Goal: Find specific fact: Find specific fact

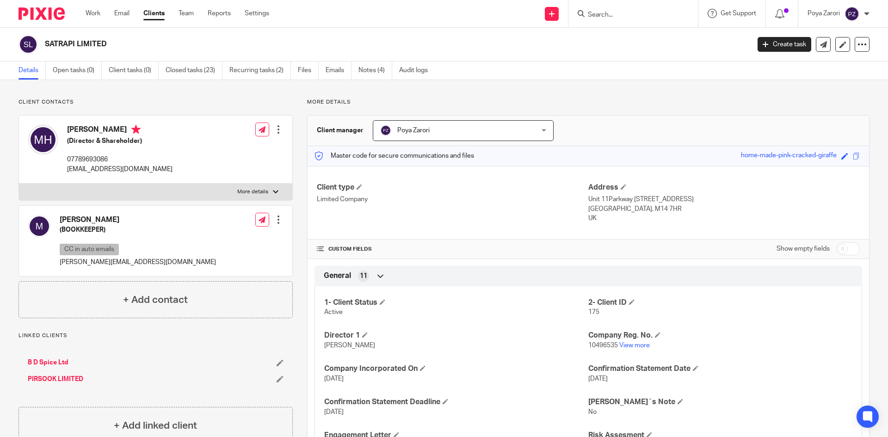
click at [263, 194] on p "More details" at bounding box center [252, 191] width 31 height 7
click at [19, 184] on input "More details" at bounding box center [18, 183] width 0 height 0
checkbox input "true"
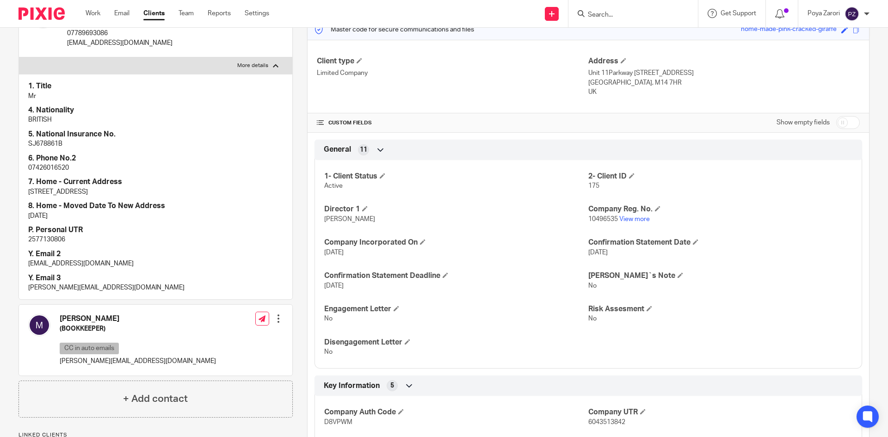
scroll to position [139, 0]
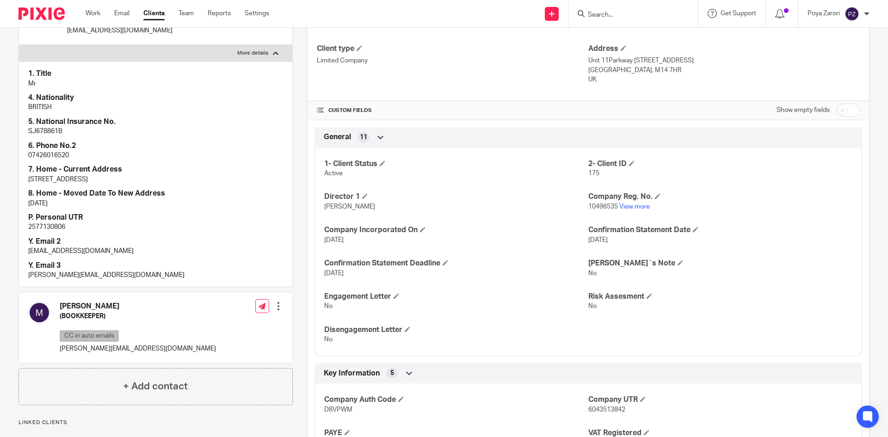
click at [46, 133] on p "SJ678861B" at bounding box center [155, 131] width 255 height 9
copy p "SJ678861B"
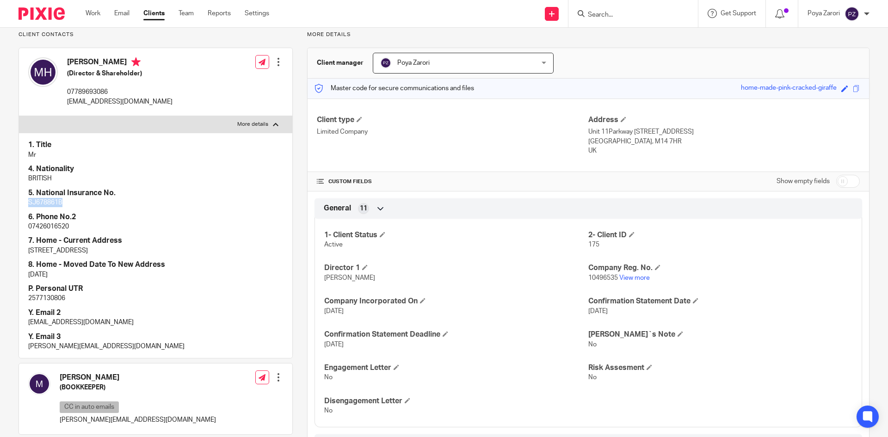
scroll to position [0, 0]
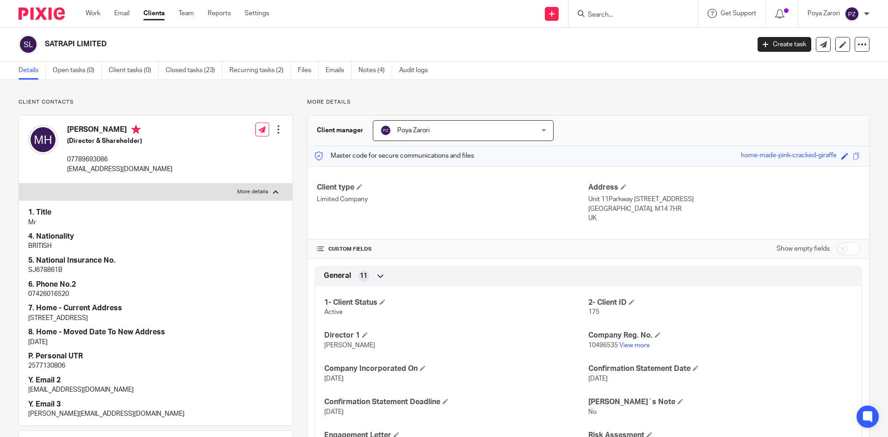
click at [92, 170] on p "[EMAIL_ADDRESS][DOMAIN_NAME]" at bounding box center [119, 169] width 105 height 9
copy div "[EMAIL_ADDRESS][DOMAIN_NAME]"
drag, startPoint x: 112, startPoint y: 47, endPoint x: 47, endPoint y: 47, distance: 65.6
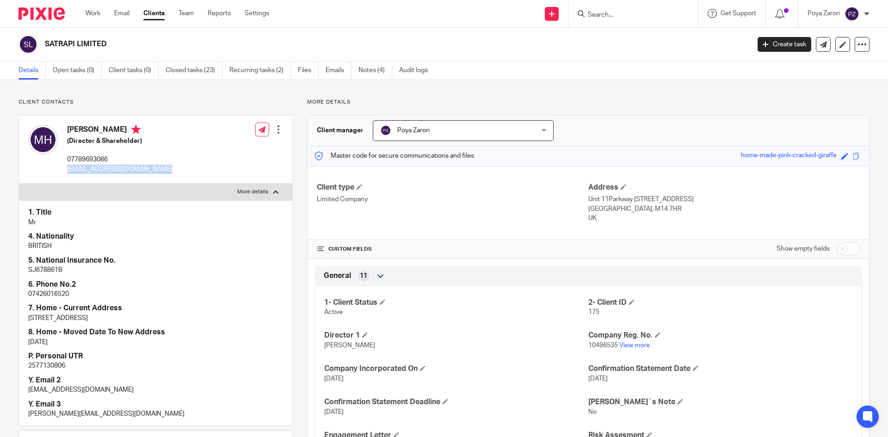
click at [47, 47] on h2 "SATRAPI LIMITED" at bounding box center [324, 44] width 559 height 10
copy h2 "SATRAPI LIMITED"
click at [630, 346] on link "View more" at bounding box center [634, 345] width 31 height 6
